Goal: Entertainment & Leisure: Consume media (video, audio)

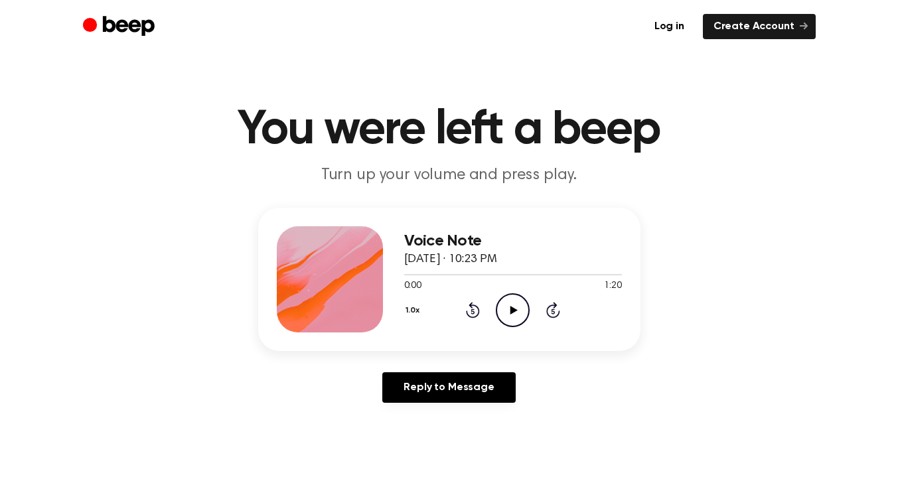
click at [515, 303] on icon "Play Audio" at bounding box center [513, 310] width 34 height 34
click at [514, 308] on icon at bounding box center [514, 310] width 7 height 9
click at [511, 304] on icon "Play Audio" at bounding box center [513, 310] width 34 height 34
click at [513, 309] on icon at bounding box center [514, 310] width 7 height 9
